Goal: Navigation & Orientation: Find specific page/section

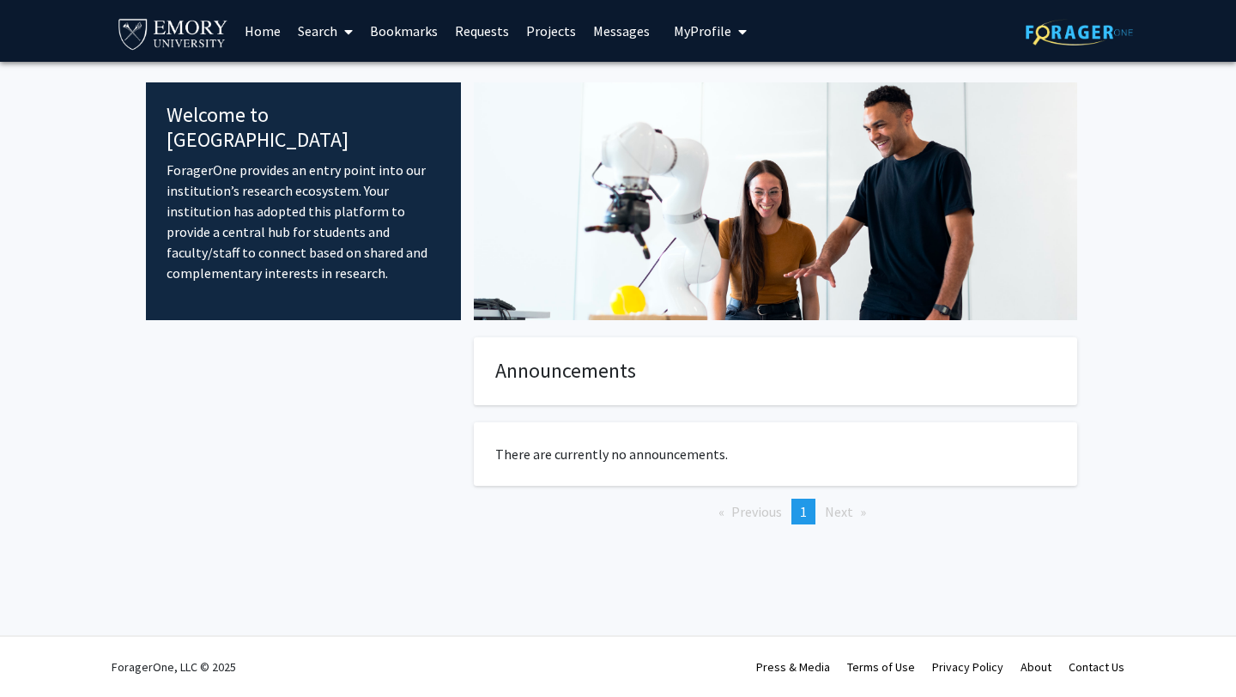
click at [467, 31] on link "Requests" at bounding box center [481, 31] width 71 height 60
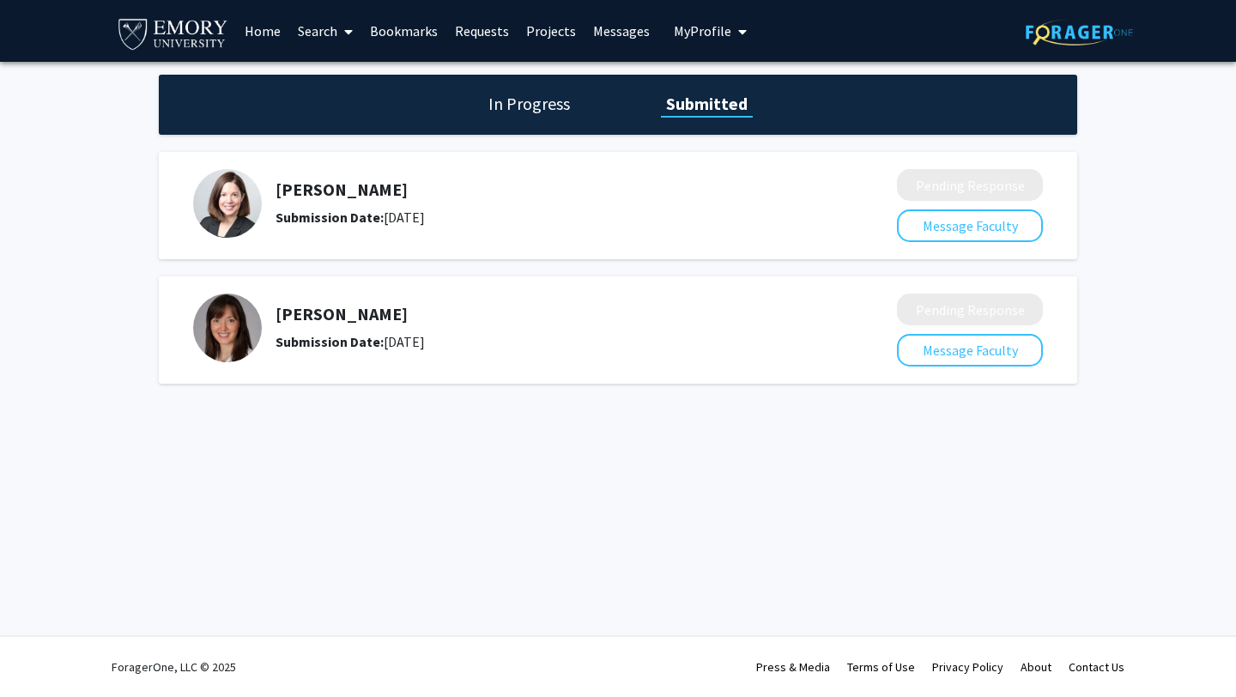
click at [545, 31] on link "Projects" at bounding box center [551, 31] width 67 height 60
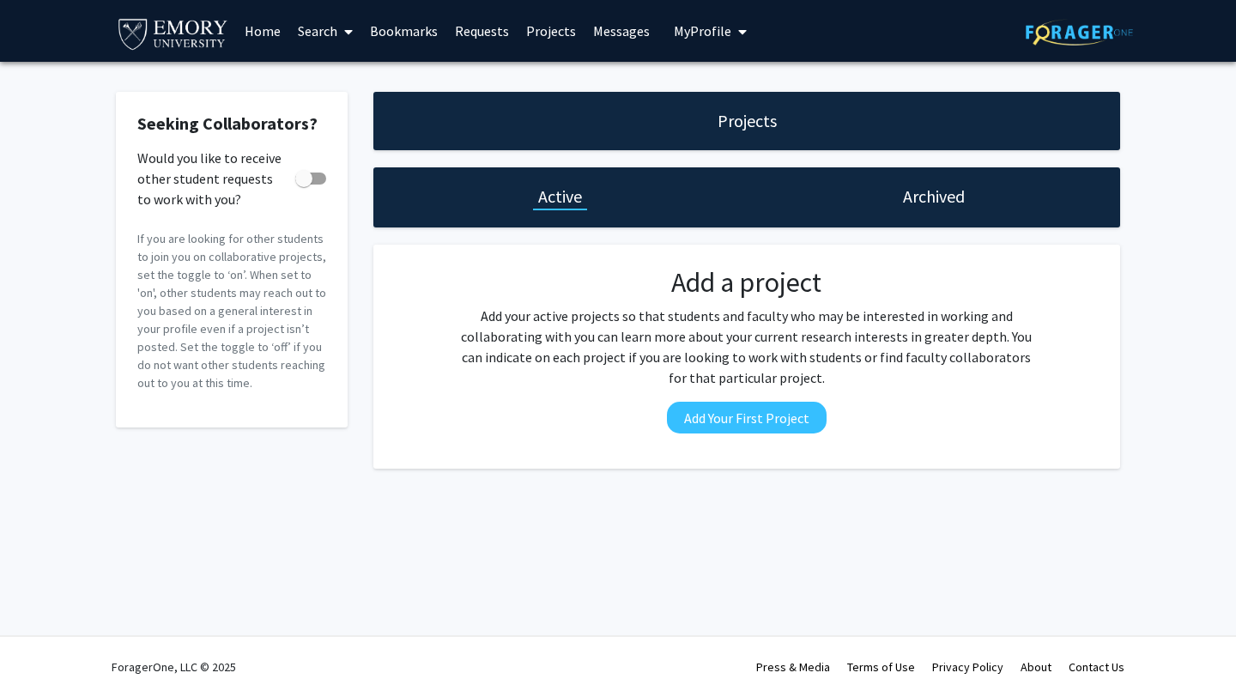
click at [634, 46] on link "Messages" at bounding box center [622, 31] width 74 height 60
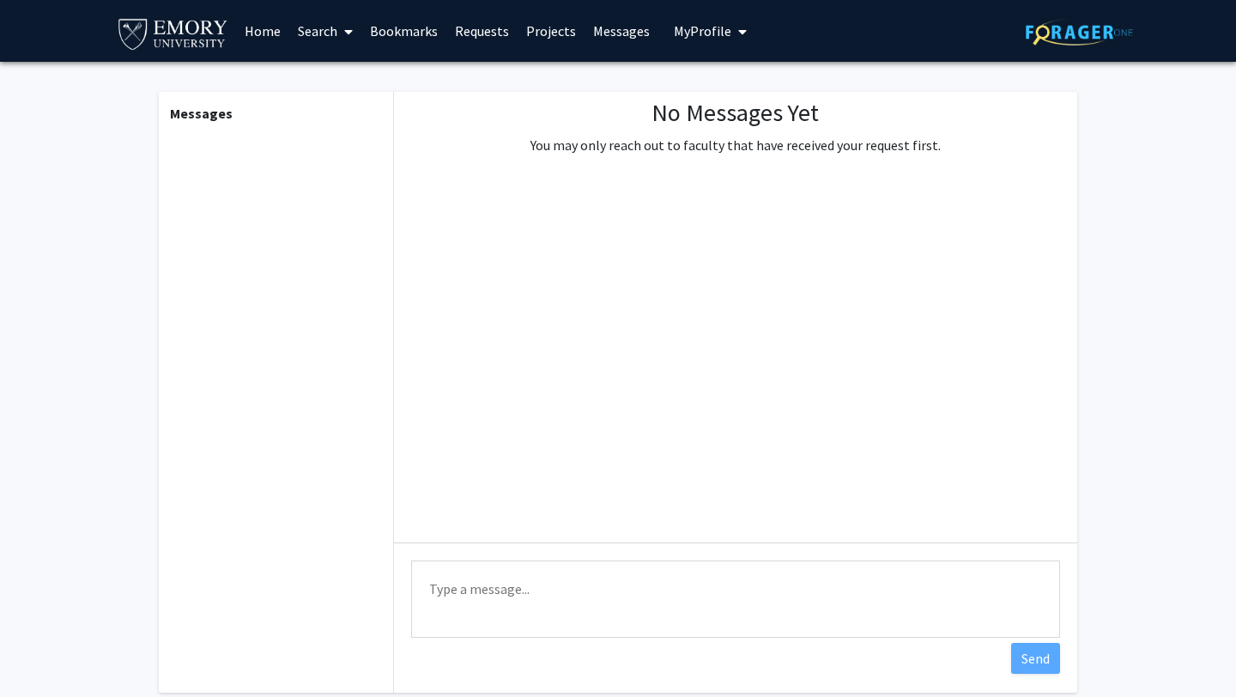
click at [674, 26] on span "My Profile" at bounding box center [703, 30] width 58 height 17
